Goal: Connect with others: Connect with others

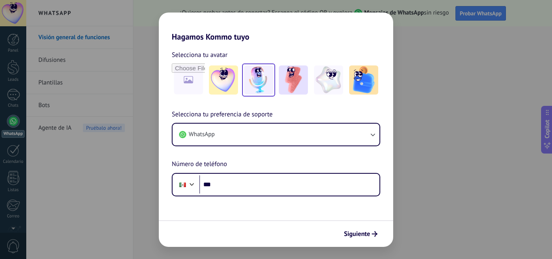
click at [251, 74] on img at bounding box center [258, 79] width 29 height 29
click at [368, 229] on button "Siguiente" at bounding box center [360, 234] width 41 height 14
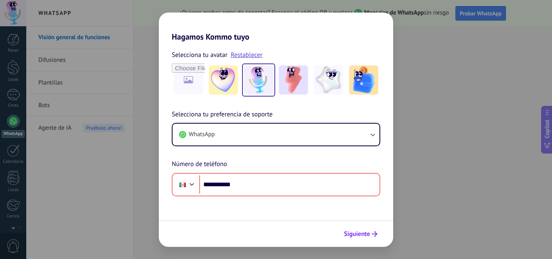
click at [369, 235] on span "Siguiente" at bounding box center [357, 234] width 26 height 6
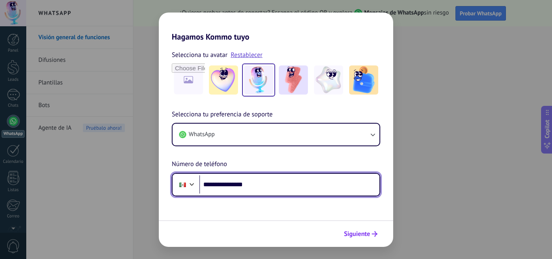
type input "**********"
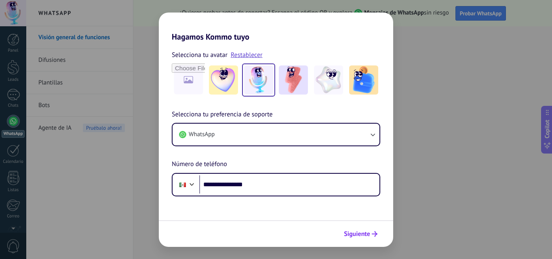
click at [358, 239] on button "Siguiente" at bounding box center [360, 234] width 41 height 14
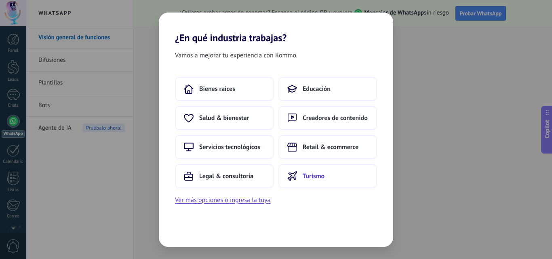
click at [296, 177] on icon at bounding box center [292, 176] width 10 height 10
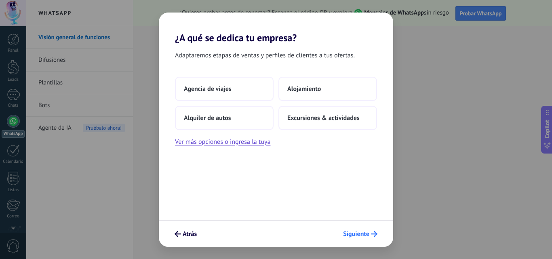
click at [352, 234] on span "Siguiente" at bounding box center [356, 234] width 26 height 6
click at [327, 113] on button "Excursiones & actividades" at bounding box center [327, 118] width 99 height 24
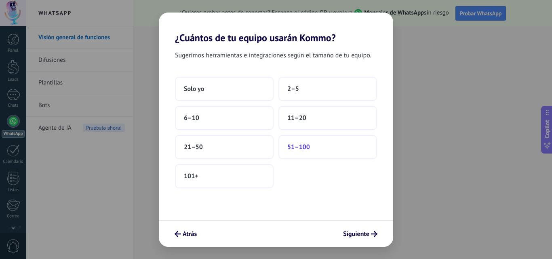
click at [314, 143] on button "51–100" at bounding box center [327, 147] width 99 height 24
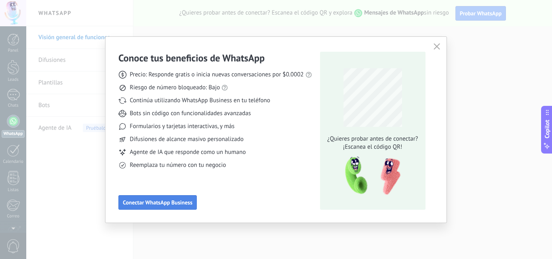
click at [180, 201] on span "Conectar WhatsApp Business" at bounding box center [158, 203] width 70 height 6
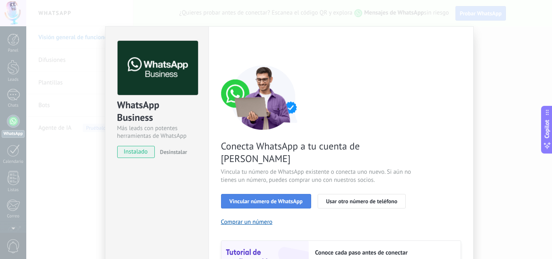
click at [286, 194] on button "Vincular número de WhatsApp" at bounding box center [266, 201] width 90 height 15
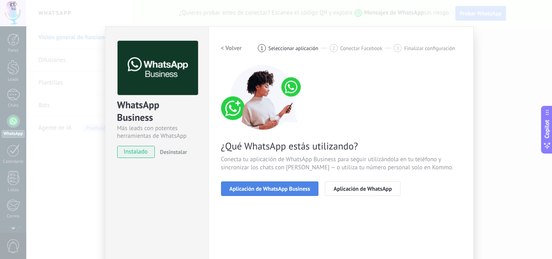
click at [293, 192] on button "Aplicación de WhatsApp Business" at bounding box center [270, 188] width 98 height 15
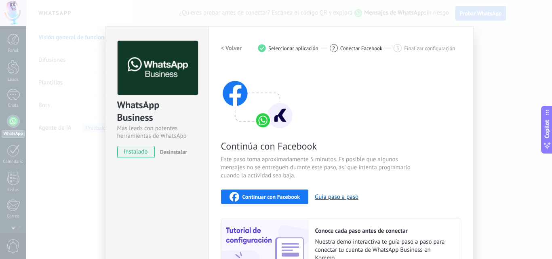
click at [293, 192] on div "Continuar con Facebook" at bounding box center [265, 197] width 71 height 10
